Goal: Communication & Community: Answer question/provide support

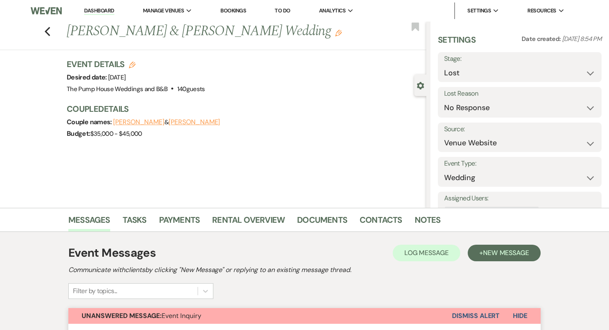
select select "8"
select select "5"
click at [100, 11] on link "Dashboard" at bounding box center [99, 11] width 30 height 8
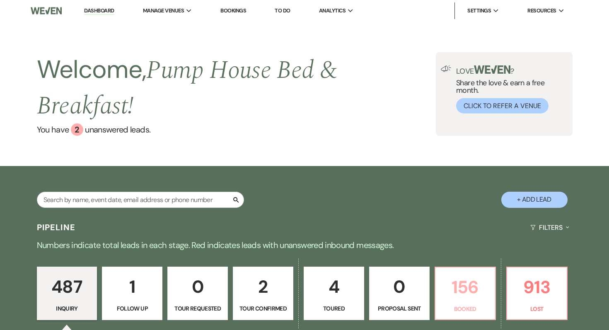
click at [466, 297] on p "156" at bounding box center [465, 287] width 50 height 28
select select "7"
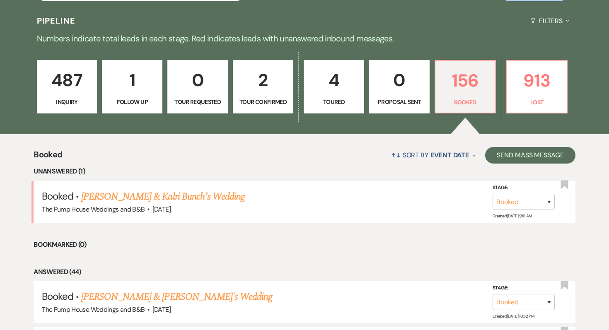
scroll to position [248, 0]
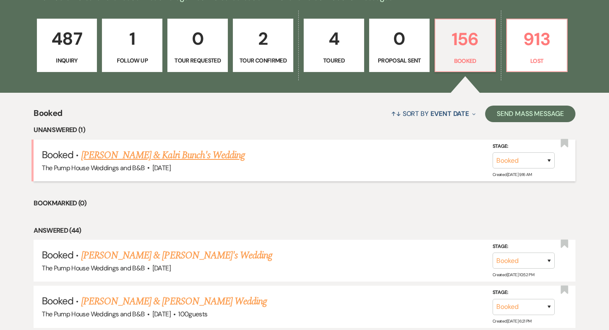
click at [122, 156] on link "[PERSON_NAME] & Kalri Bunch's Wedding" at bounding box center [163, 155] width 164 height 15
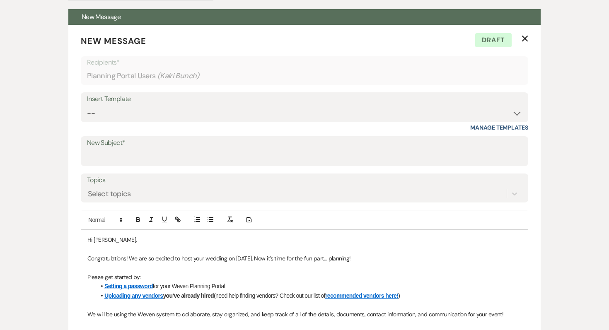
scroll to position [229, 0]
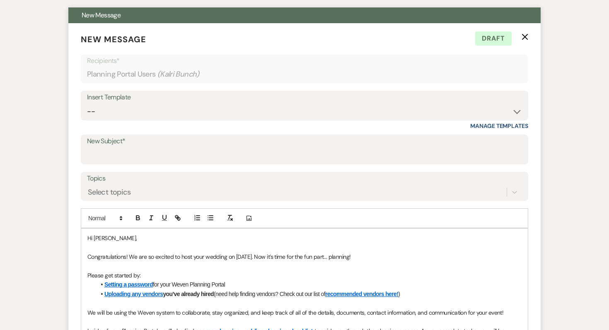
click at [526, 33] on button "X" at bounding box center [524, 36] width 7 height 7
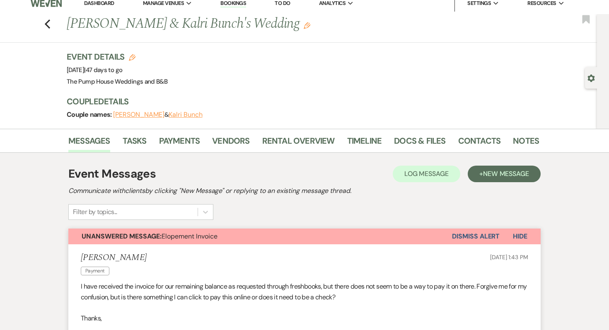
scroll to position [0, 0]
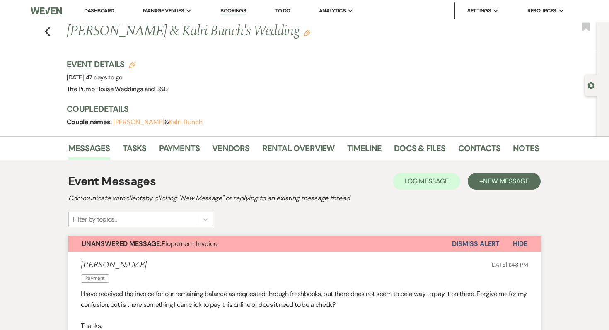
click at [482, 246] on button "Dismiss Alert" at bounding box center [476, 244] width 48 height 16
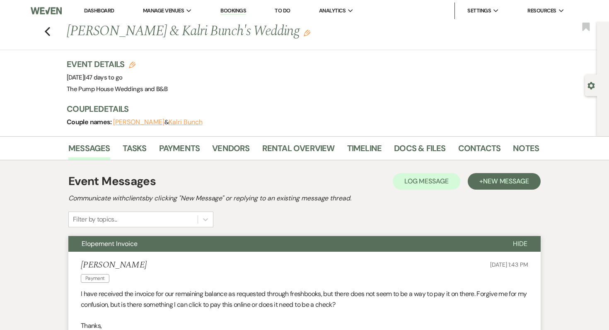
click at [98, 8] on link "Dashboard" at bounding box center [99, 10] width 30 height 7
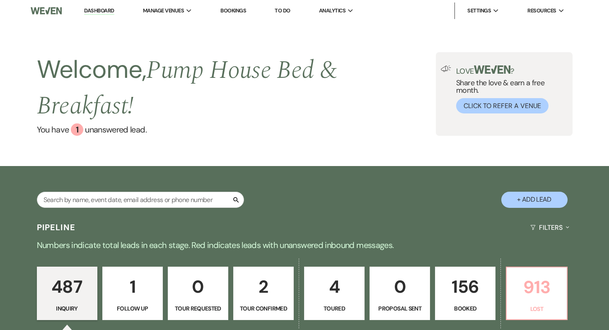
click at [537, 293] on p "913" at bounding box center [536, 287] width 50 height 28
select select "8"
select select "5"
select select "8"
select select "5"
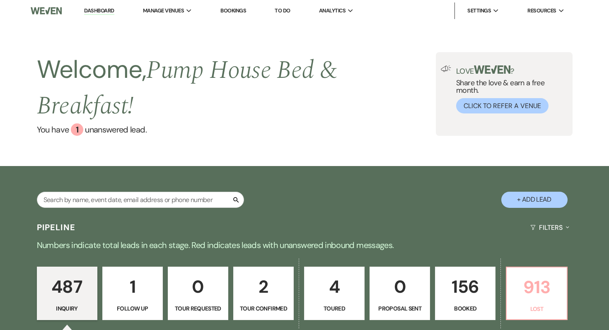
select select "8"
select select "5"
select select "8"
select select "10"
select select "8"
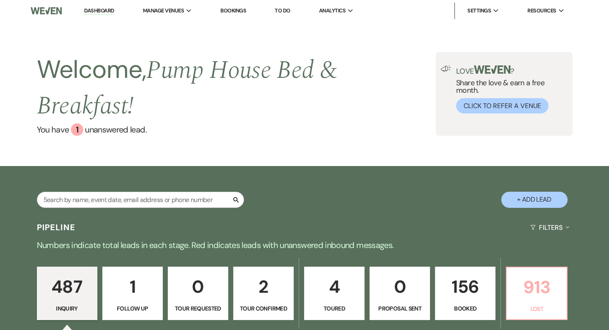
select select "5"
select select "8"
select select "5"
select select "8"
select select "5"
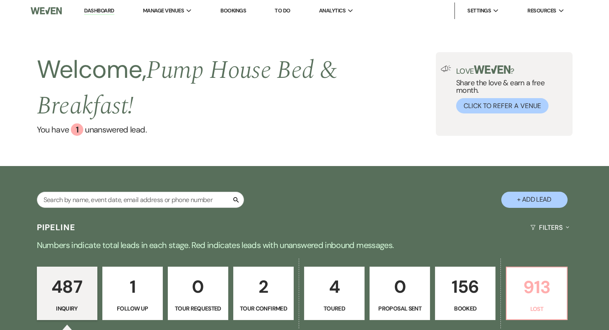
select select "8"
select select "5"
select select "8"
select select "5"
select select "8"
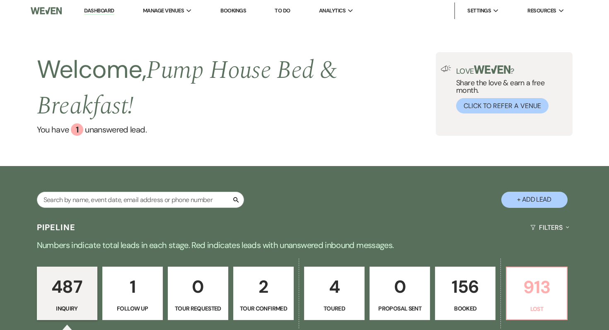
select select "5"
select select "8"
select select "5"
select select "8"
select select "5"
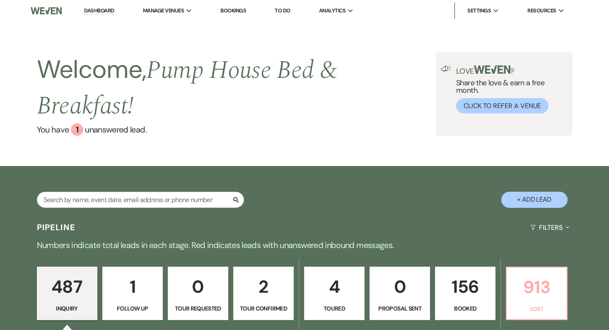
select select "8"
select select "5"
select select "8"
select select "5"
select select "8"
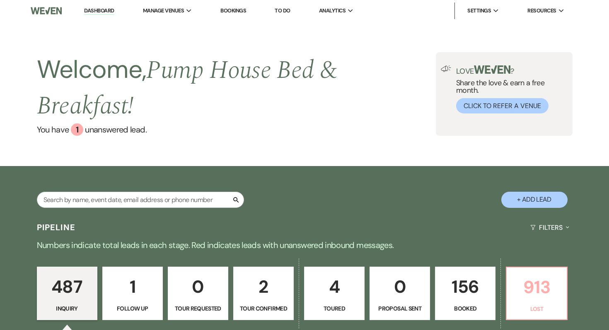
select select "5"
select select "8"
select select "5"
select select "8"
select select "5"
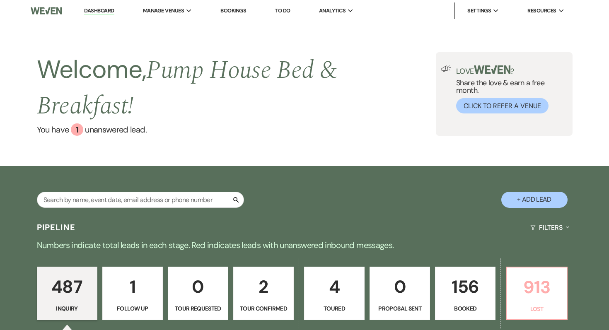
select select "8"
select select "5"
select select "8"
select select "5"
select select "8"
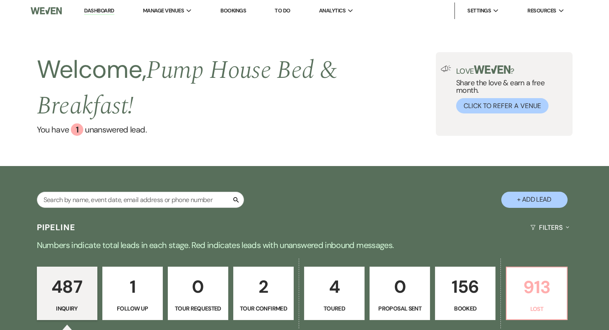
select select "5"
select select "8"
select select "5"
select select "8"
select select "5"
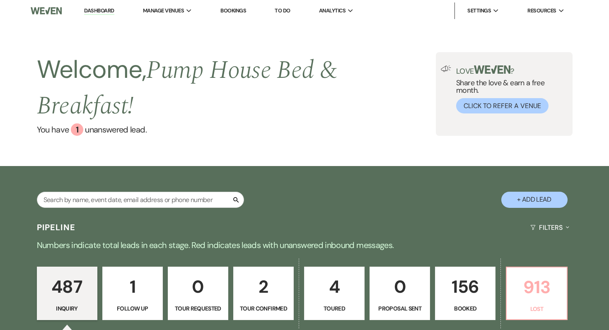
select select "8"
select select "10"
select select "8"
select select "5"
select select "8"
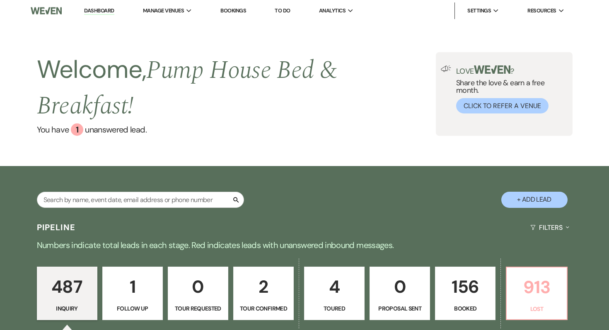
select select "5"
select select "8"
select select "5"
select select "8"
select select "5"
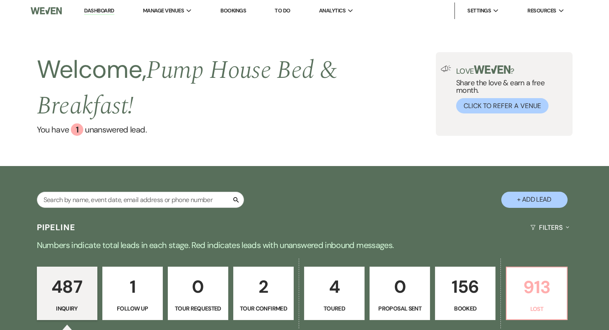
select select "8"
select select "5"
select select "8"
select select "5"
select select "8"
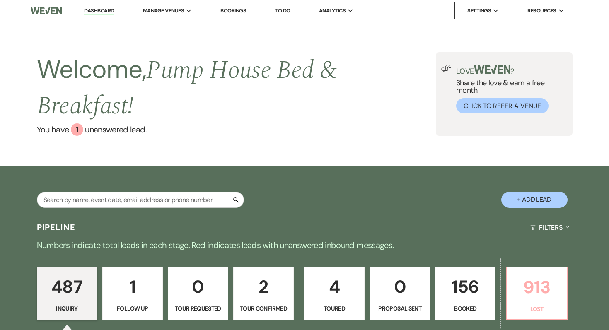
select select "5"
select select "8"
select select "5"
select select "8"
select select "5"
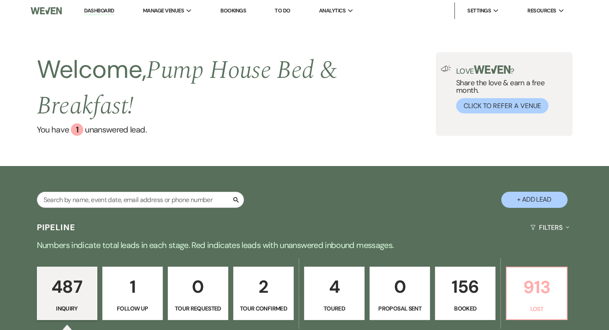
select select "8"
select select "5"
select select "8"
select select "5"
select select "8"
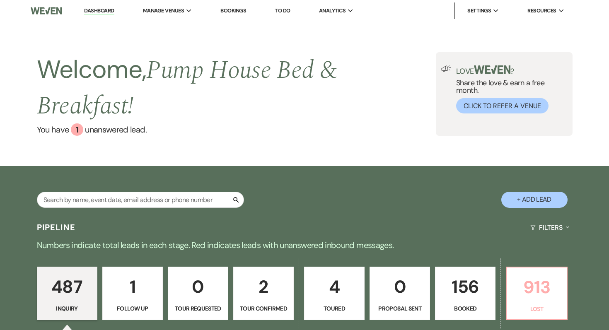
select select "5"
select select "8"
select select "6"
select select "8"
select select "5"
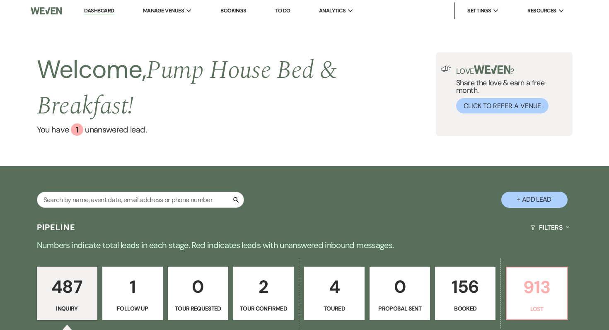
select select "8"
select select "5"
select select "8"
select select "5"
select select "8"
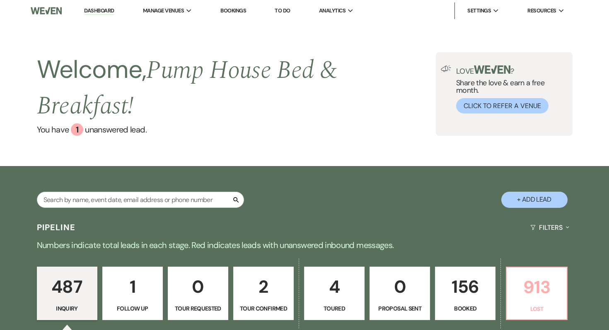
select select "5"
select select "8"
select select "5"
select select "8"
select select "5"
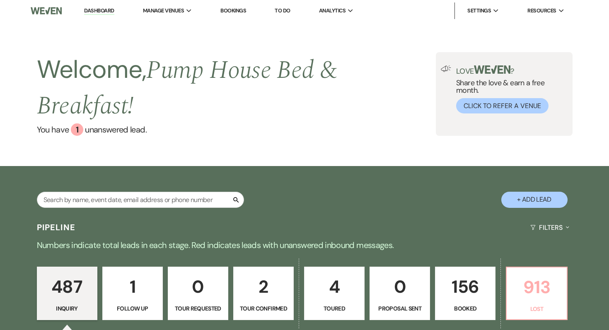
select select "8"
select select "5"
select select "8"
select select "5"
select select "8"
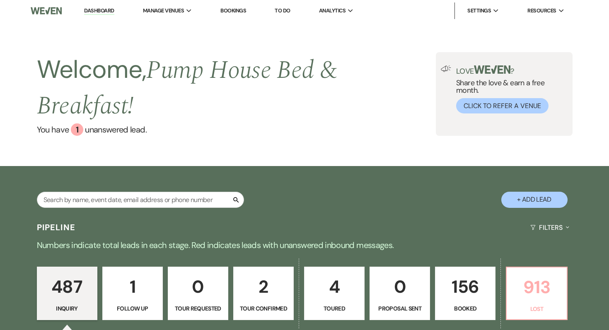
select select "5"
select select "8"
select select "10"
select select "8"
select select "5"
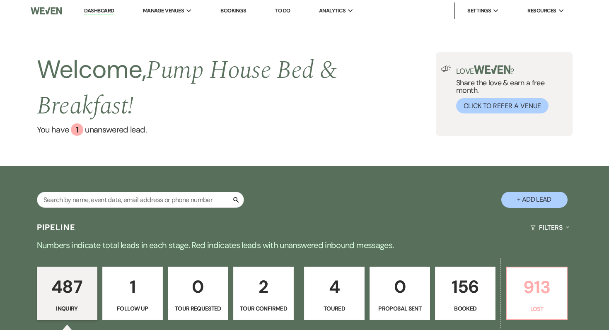
select select "8"
select select "5"
select select "8"
select select "5"
select select "8"
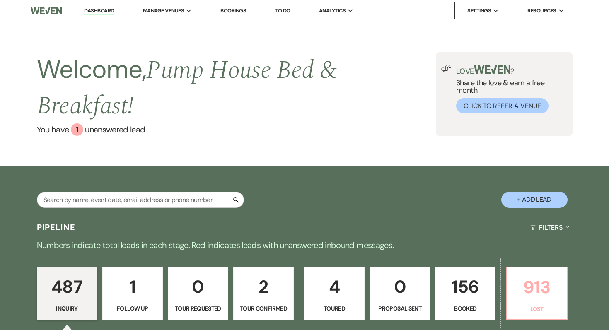
select select "8"
select select "5"
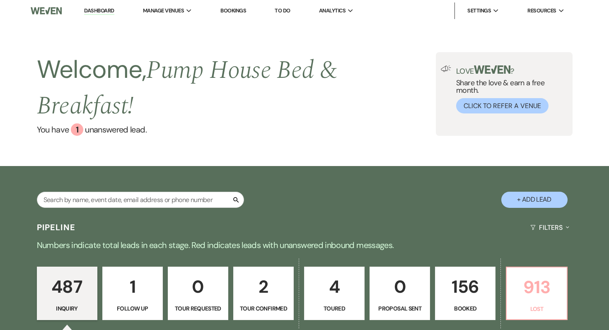
select select "8"
select select "10"
select select "8"
select select "5"
select select "8"
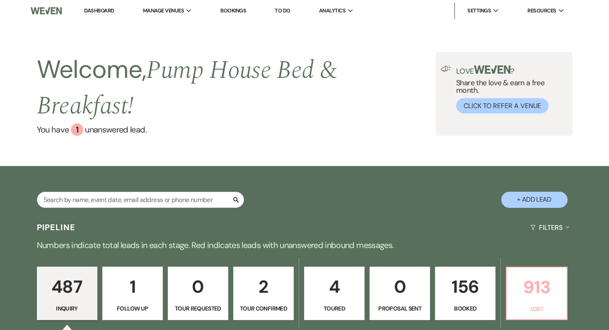
select select "5"
select select "8"
select select "1"
select select "8"
select select "5"
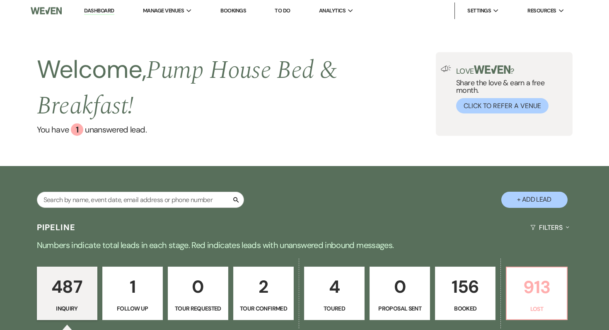
select select "8"
select select "5"
select select "8"
select select "6"
select select "8"
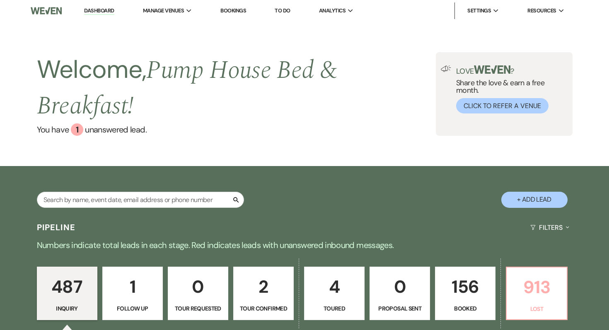
select select "8"
select select "5"
select select "8"
select select "5"
select select "8"
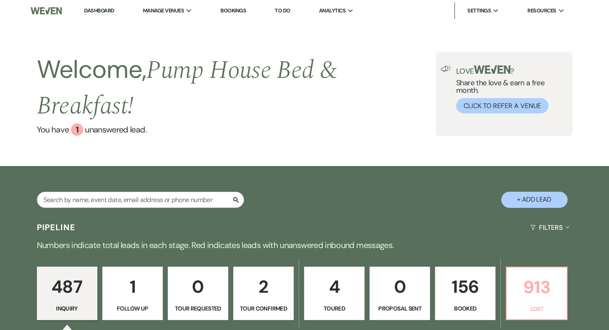
select select "5"
select select "8"
select select "6"
select select "8"
select select "5"
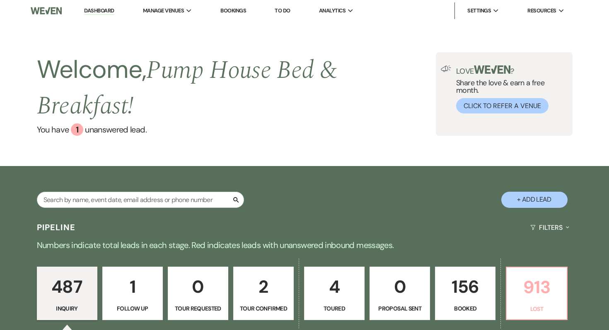
select select "8"
select select "5"
select select "8"
select select "5"
select select "8"
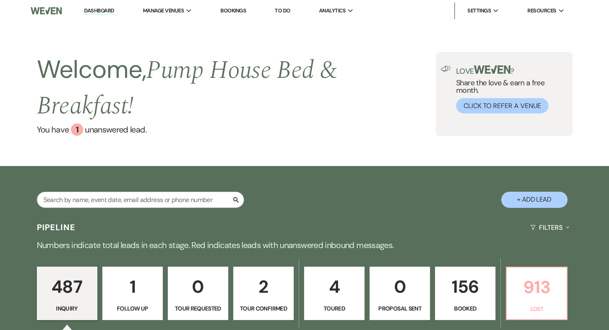
select select "5"
select select "8"
select select "5"
select select "8"
select select "5"
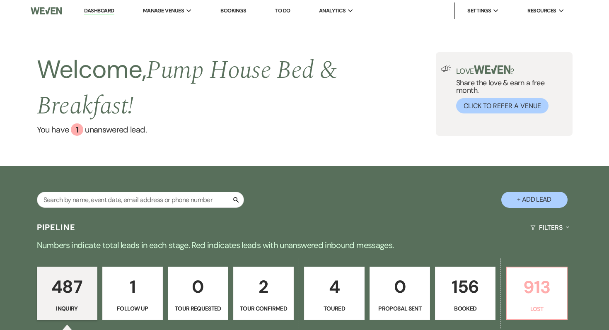
select select "8"
select select "5"
select select "8"
select select "10"
select select "8"
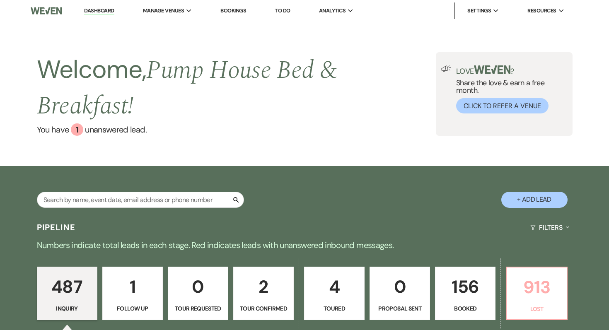
select select "5"
select select "8"
select select "1"
select select "8"
select select "5"
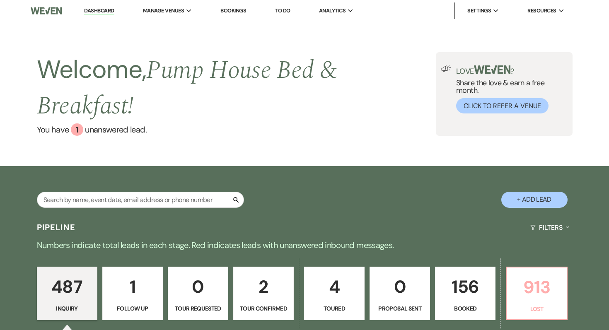
select select "8"
select select "5"
select select "8"
select select "5"
select select "8"
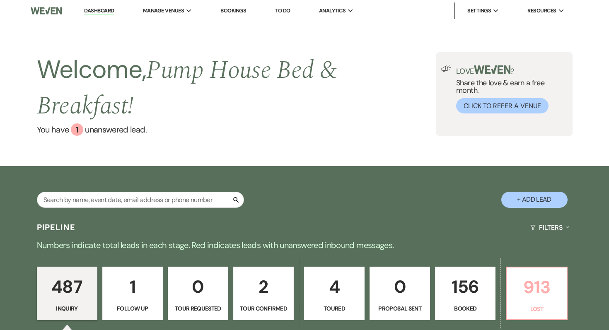
select select "10"
select select "8"
select select "5"
select select "8"
select select "5"
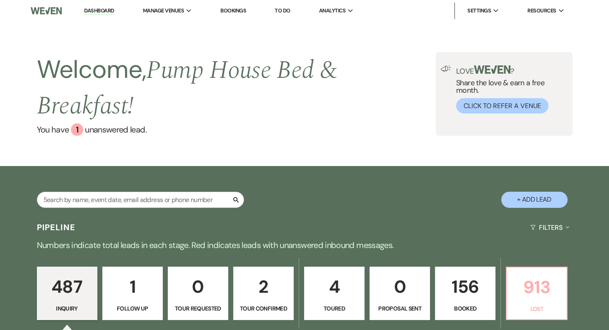
select select "8"
select select "5"
select select "8"
select select "5"
select select "8"
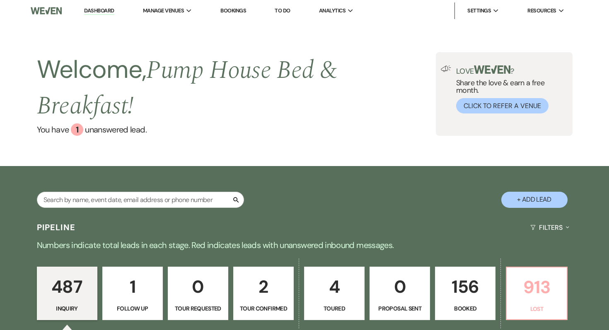
select select "5"
select select "8"
select select "5"
select select "8"
select select "5"
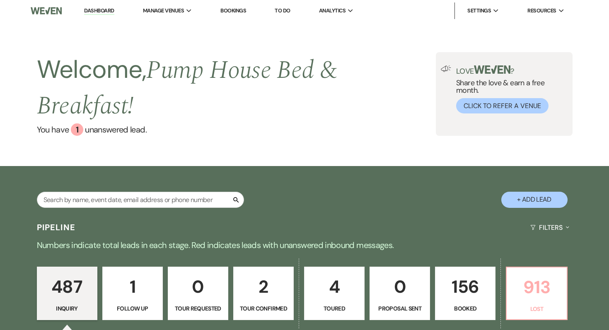
select select "8"
select select "7"
select select "8"
select select "5"
select select "8"
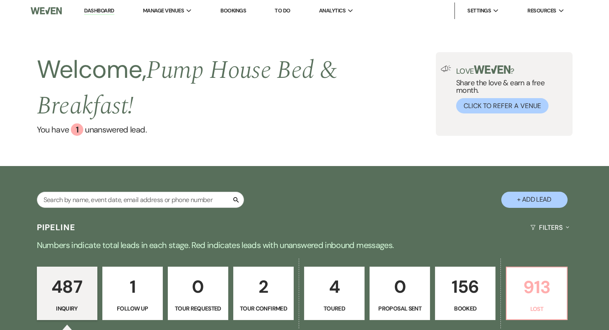
select select "11"
select select "8"
select select "5"
select select "8"
select select "5"
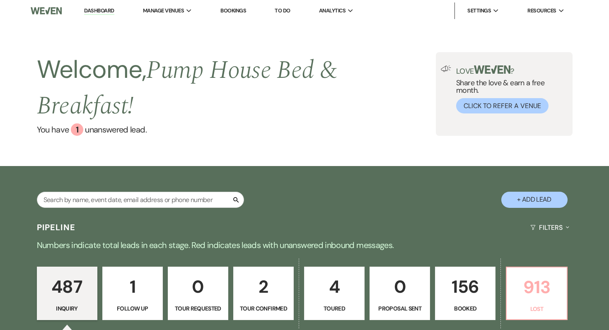
select select "8"
select select "10"
select select "8"
select select "5"
select select "8"
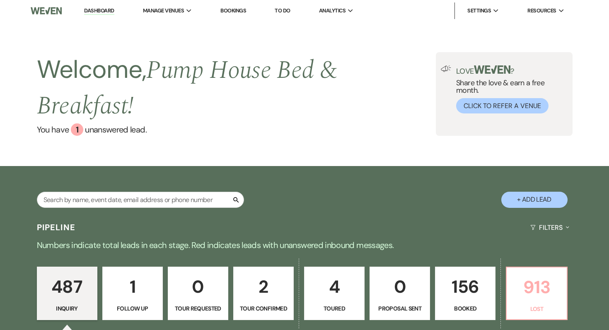
select select "5"
select select "8"
select select "5"
select select "8"
select select "5"
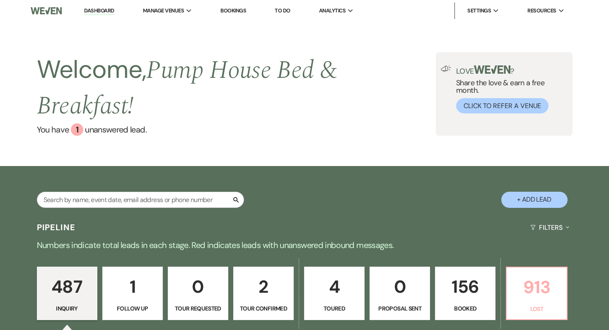
select select "8"
select select "5"
select select "8"
select select "5"
select select "8"
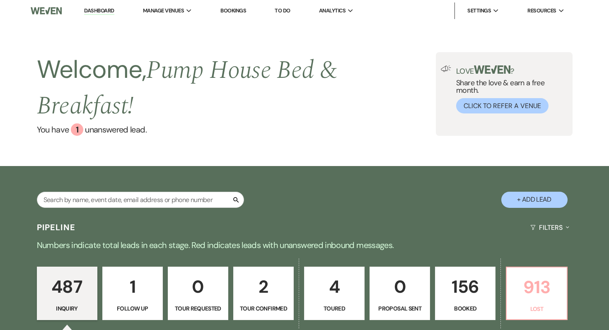
select select "5"
select select "8"
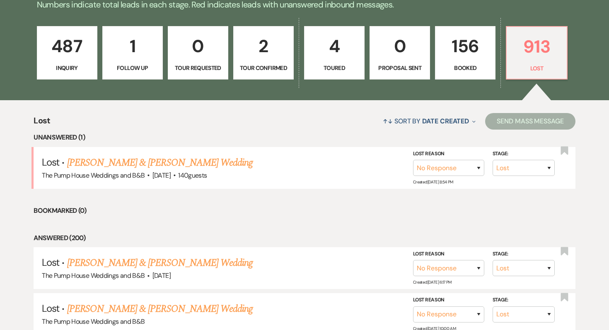
scroll to position [264, 0]
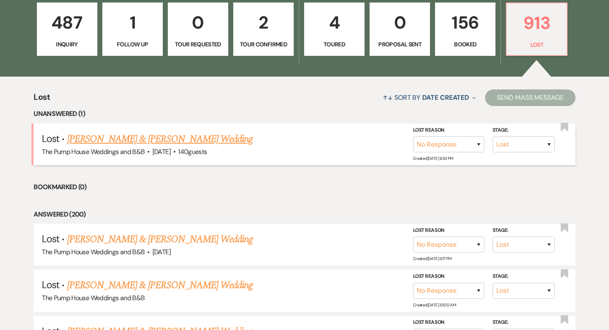
click at [152, 138] on link "[PERSON_NAME] & [PERSON_NAME] Wedding" at bounding box center [160, 139] width 186 height 15
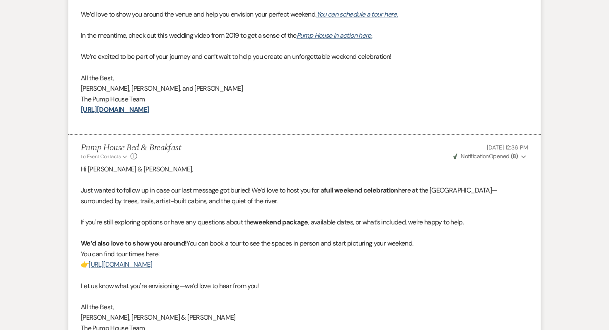
scroll to position [1311, 0]
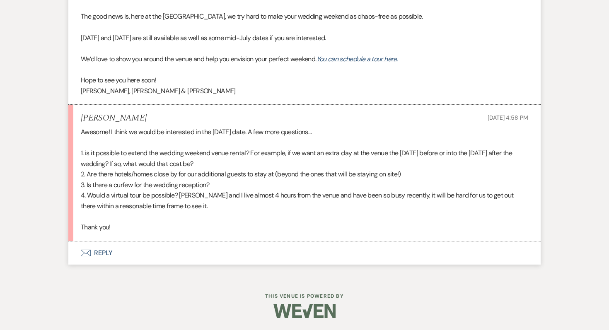
click at [94, 253] on button "Envelope Reply" at bounding box center [304, 252] width 472 height 23
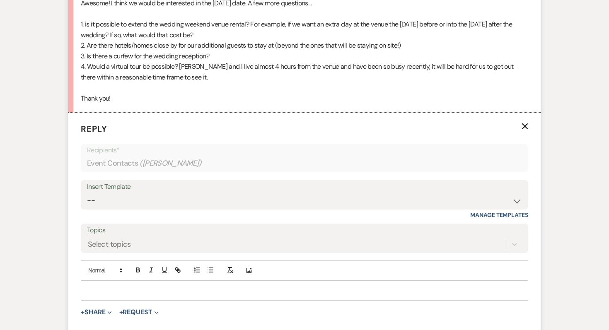
scroll to position [1283, 0]
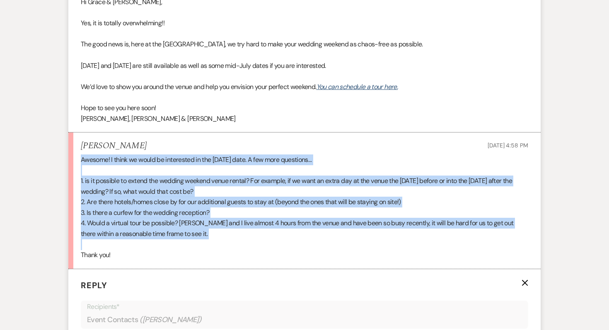
drag, startPoint x: 183, startPoint y: 239, endPoint x: 78, endPoint y: 162, distance: 130.3
click at [78, 162] on li "[PERSON_NAME] [DATE] 4:58 PM Awesome! I think we would be interested in the [DA…" at bounding box center [304, 201] width 472 height 137
copy div "Awesome! I think we would be interested in the [DATE] date. A few more question…"
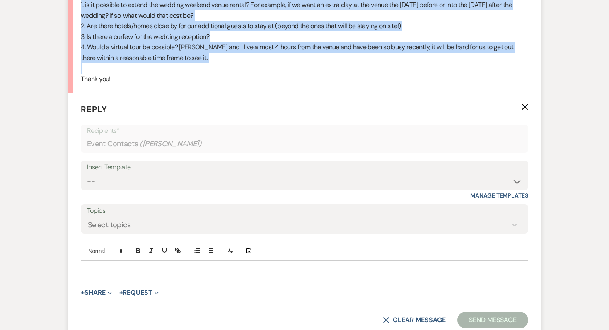
scroll to position [1490, 0]
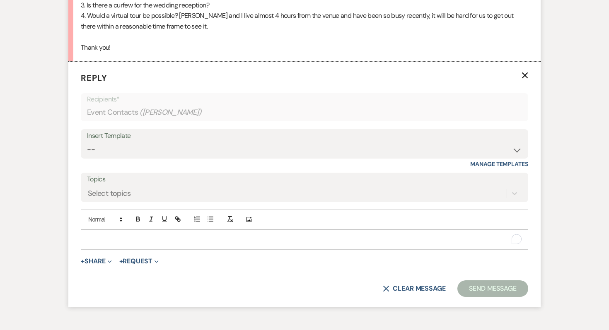
click at [116, 242] on p "To enrich screen reader interactions, please activate Accessibility in Grammarl…" at bounding box center [304, 239] width 434 height 9
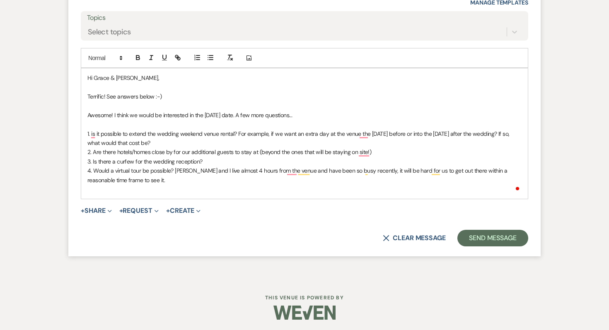
scroll to position [1654, 0]
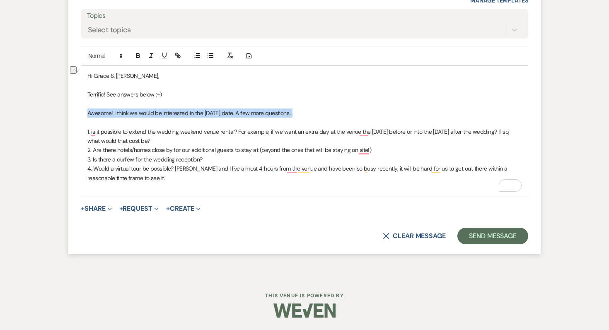
drag, startPoint x: 317, startPoint y: 111, endPoint x: 44, endPoint y: 114, distance: 272.5
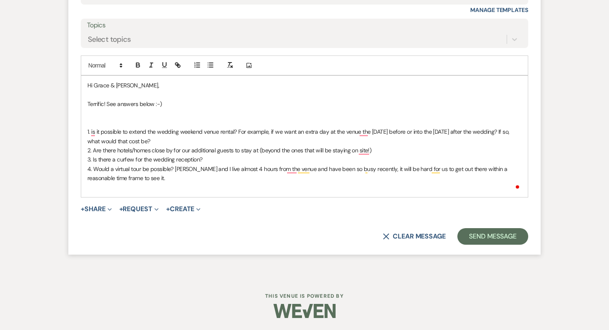
scroll to position [1635, 0]
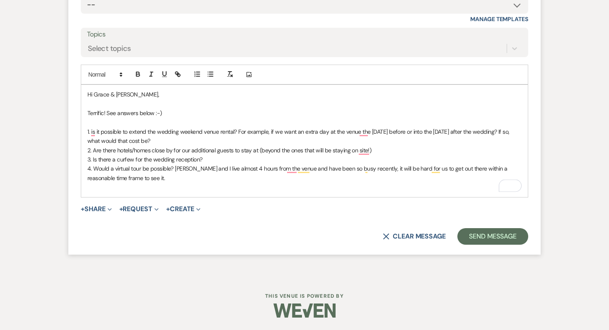
click at [167, 144] on p "1. is it possible to extend the wedding weekend venue rental? For example, if w…" at bounding box center [304, 136] width 434 height 19
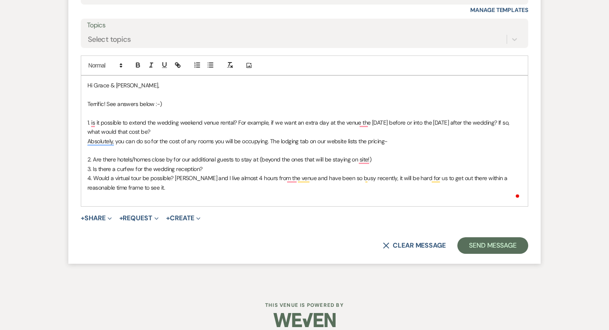
scroll to position [1654, 0]
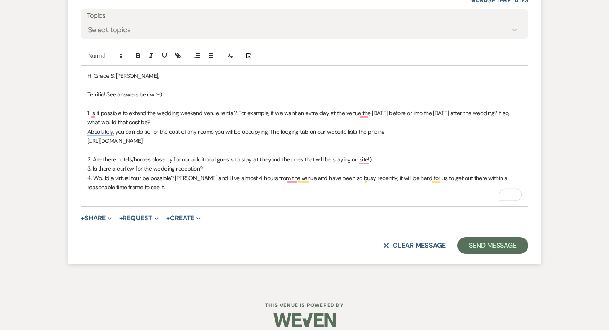
drag, startPoint x: 239, startPoint y: 142, endPoint x: 85, endPoint y: 139, distance: 153.7
click at [85, 139] on div "Hi Grace & [PERSON_NAME], Terrific! See answers below :-) 1. is it possible to …" at bounding box center [304, 136] width 446 height 140
click at [178, 58] on icon "button" at bounding box center [178, 56] width 3 height 3
click at [215, 154] on link at bounding box center [208, 157] width 18 height 6
click at [384, 131] on p "Absolutely, you can do so for the cost of any rooms you will be occupying. The …" at bounding box center [304, 131] width 434 height 9
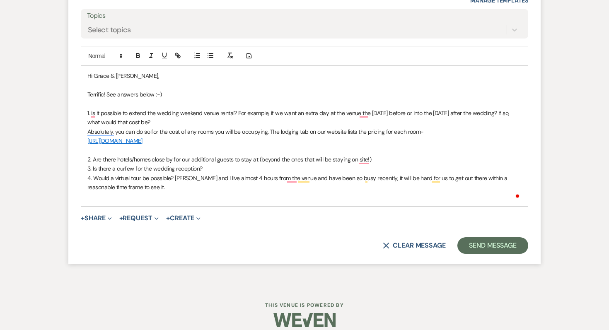
scroll to position [1663, 0]
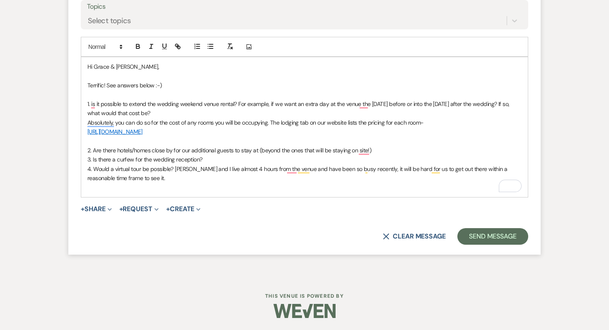
click at [383, 151] on p "2. Are there hotels/homes close by for our additional guests to stay at (beyond…" at bounding box center [304, 150] width 434 height 9
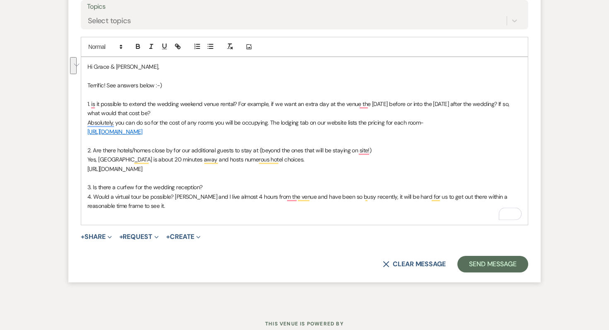
drag, startPoint x: 257, startPoint y: 166, endPoint x: 60, endPoint y: 165, distance: 196.7
click at [180, 45] on icon "button" at bounding box center [177, 46] width 7 height 7
click at [213, 186] on link at bounding box center [216, 185] width 18 height 6
click at [289, 161] on p "Yes, [GEOGRAPHIC_DATA] is about 20 minutes away and hosts numerous hotel choice…" at bounding box center [304, 159] width 434 height 9
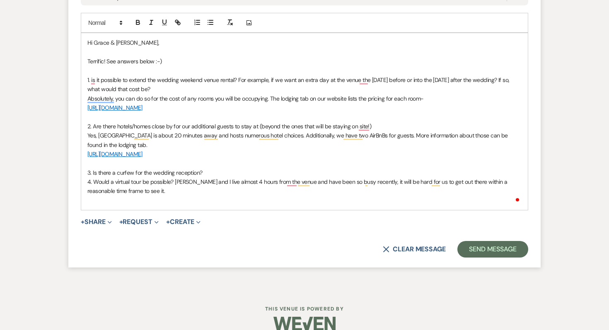
scroll to position [1700, 0]
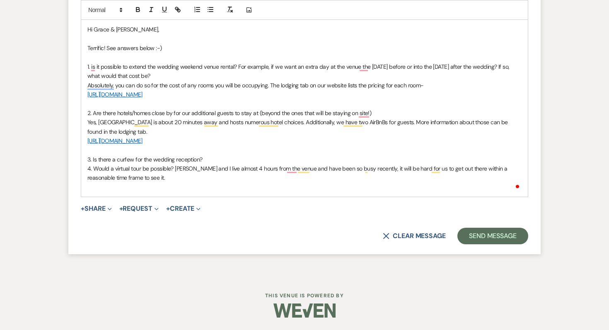
click at [233, 159] on p "3. Is there a curfew for the wedding reception?" at bounding box center [304, 159] width 434 height 9
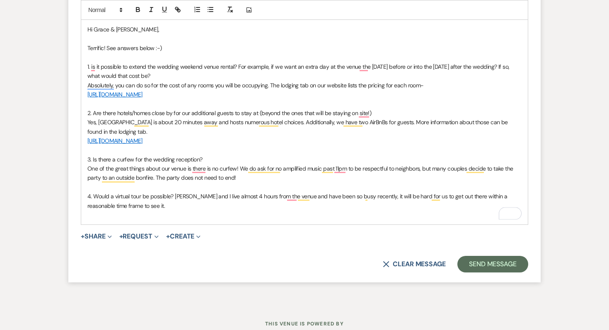
click at [148, 205] on p "4. Would a virtual tour be possible? [PERSON_NAME] and I live almost 4 hours fr…" at bounding box center [304, 201] width 434 height 19
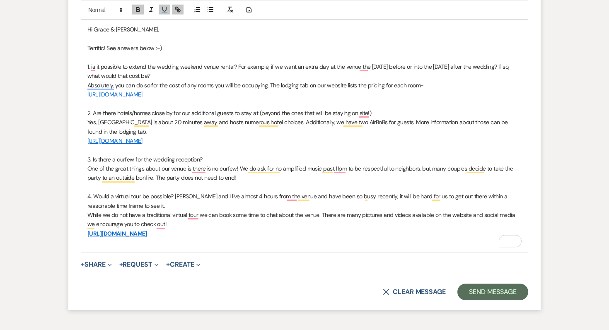
drag, startPoint x: 352, startPoint y: 234, endPoint x: 33, endPoint y: 238, distance: 319.3
click at [178, 12] on icon "button" at bounding box center [178, 10] width 3 height 3
drag, startPoint x: 356, startPoint y: 235, endPoint x: 81, endPoint y: 236, distance: 275.4
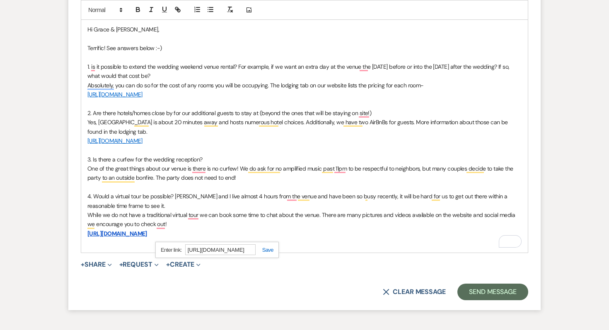
click at [81, 236] on div "Hi Grace & [PERSON_NAME], Terrific! See answers below :-) 1. is it possible to …" at bounding box center [304, 135] width 447 height 233
drag, startPoint x: 163, startPoint y: 232, endPoint x: 68, endPoint y: 234, distance: 94.8
click at [68, 234] on form "Reply X Draft saved! Recipients* Event Contacts ( [PERSON_NAME] ) Insert Templa…" at bounding box center [304, 81] width 472 height 458
click at [183, 8] on button "button" at bounding box center [178, 10] width 12 height 10
paste input "[URL][DOMAIN_NAME]"
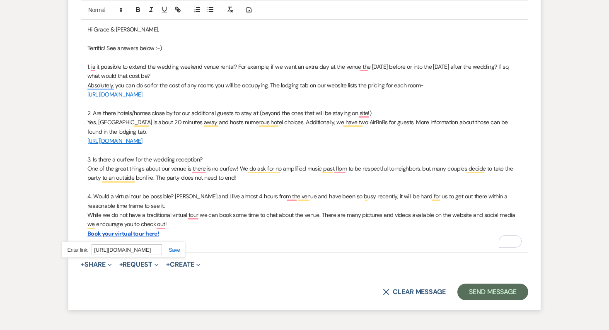
scroll to position [0, 0]
click at [178, 252] on link at bounding box center [171, 250] width 18 height 6
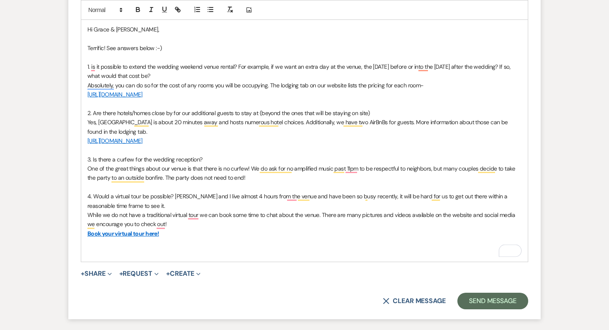
click at [386, 113] on p "2. Are there hotels/homes close by for our additional guests to stay at (beyond…" at bounding box center [304, 112] width 434 height 9
click at [145, 251] on p "To enrich screen reader interactions, please activate Accessibility in Grammarl…" at bounding box center [304, 252] width 434 height 9
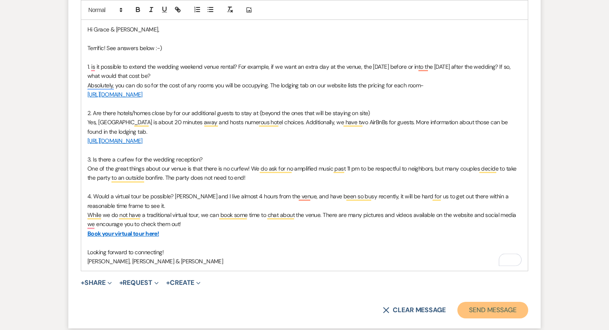
click at [504, 305] on button "Send Message" at bounding box center [492, 310] width 71 height 17
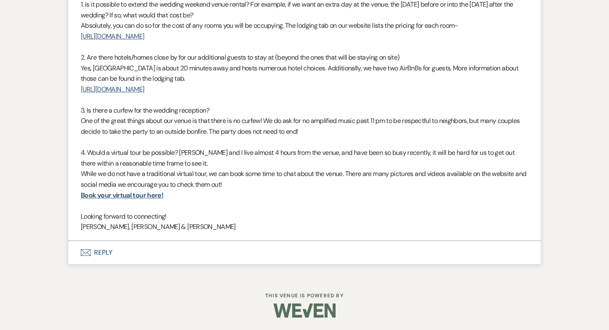
scroll to position [1624, 0]
